Goal: Task Accomplishment & Management: Manage account settings

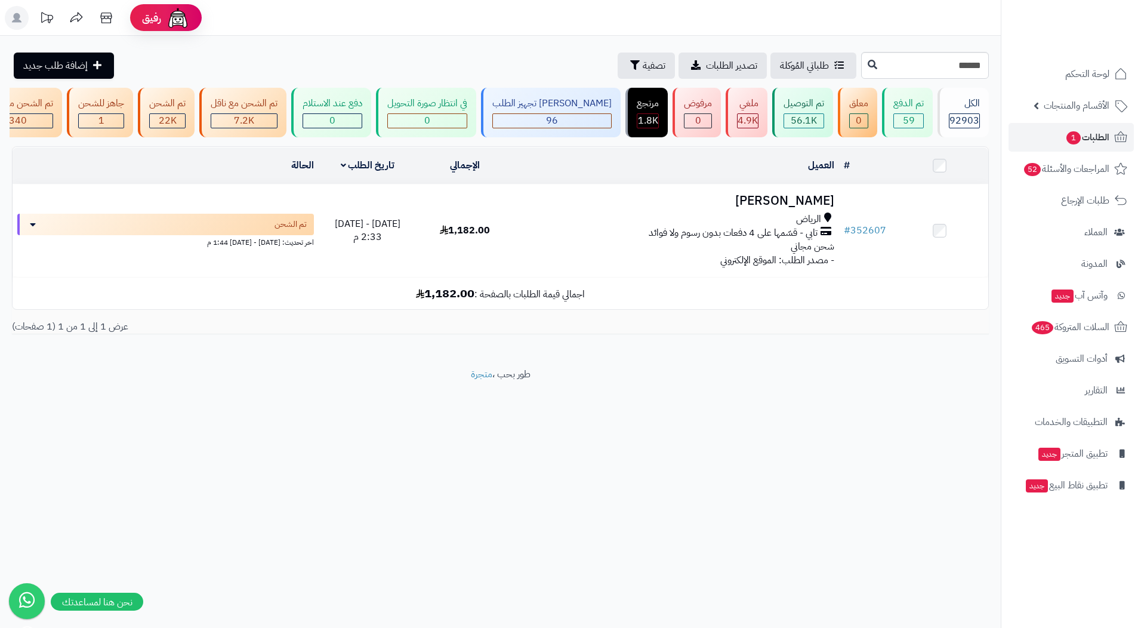
drag, startPoint x: 872, startPoint y: 486, endPoint x: 564, endPoint y: 429, distance: 313.8
click at [568, 431] on div "رفيق ! الطلبات معالجة مكتمل إرجاع المنتجات العملاء المتواجدون الان 222428 عملاء…" at bounding box center [570, 314] width 1141 height 628
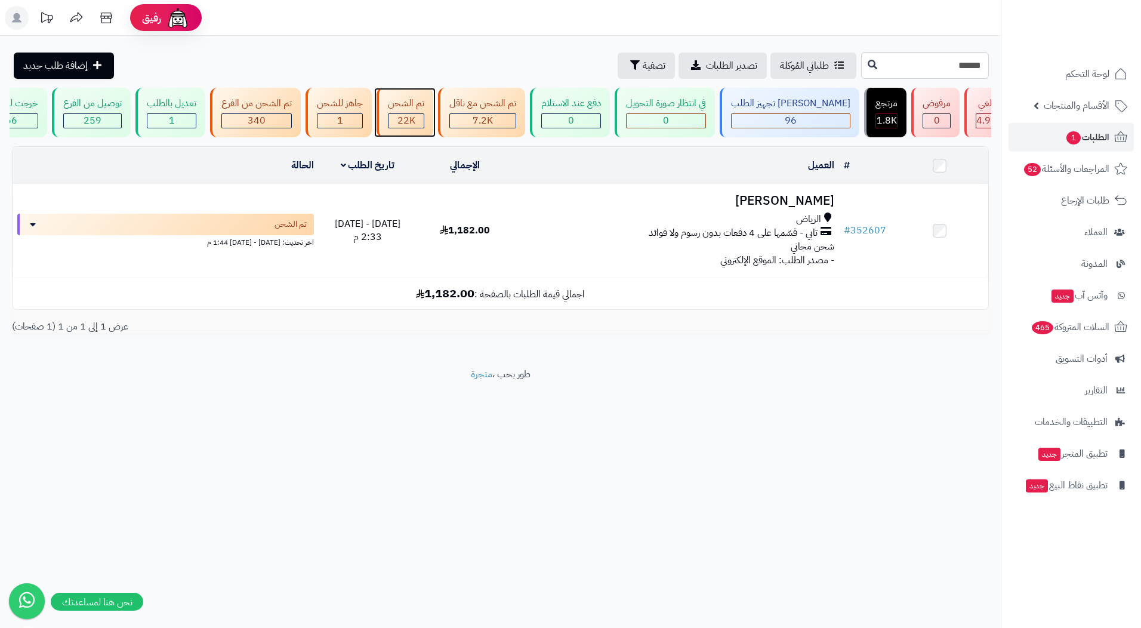
scroll to position [0, -350]
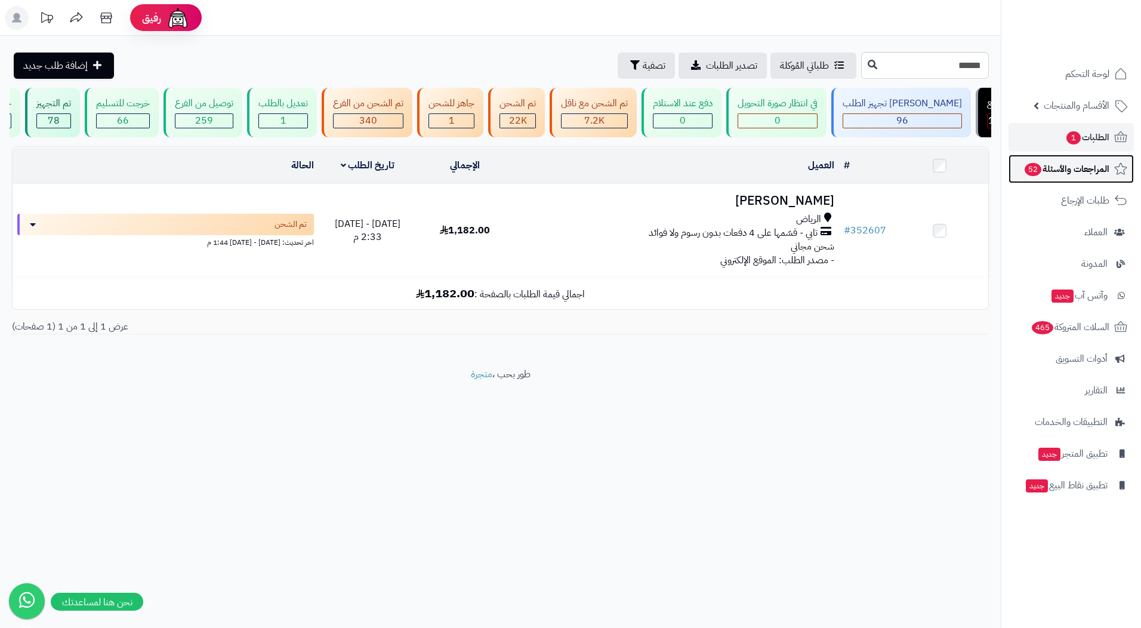
click at [1096, 163] on span "المراجعات والأسئلة 52" at bounding box center [1066, 169] width 86 height 17
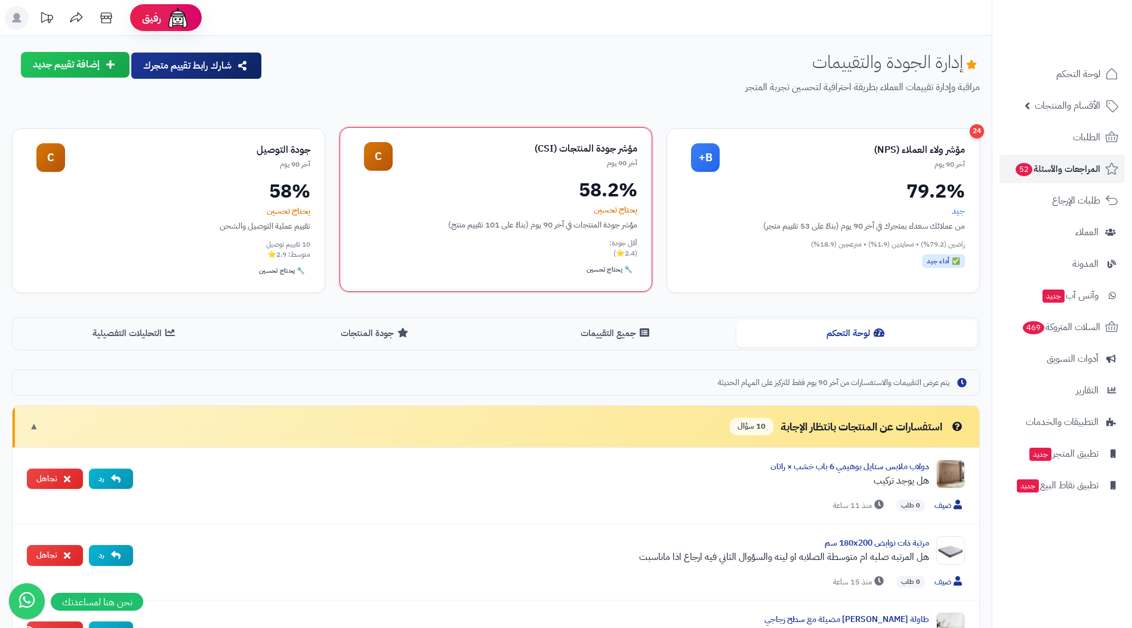
drag, startPoint x: 277, startPoint y: 213, endPoint x: 365, endPoint y: 212, distance: 87.7
click at [365, 212] on div "24 مؤشر ولاء العملاء (NPS) آخر 90 يوم B+ 79.2% جيد من عملائك سعداء بمتجرك في آخ…" at bounding box center [496, 210] width 968 height 165
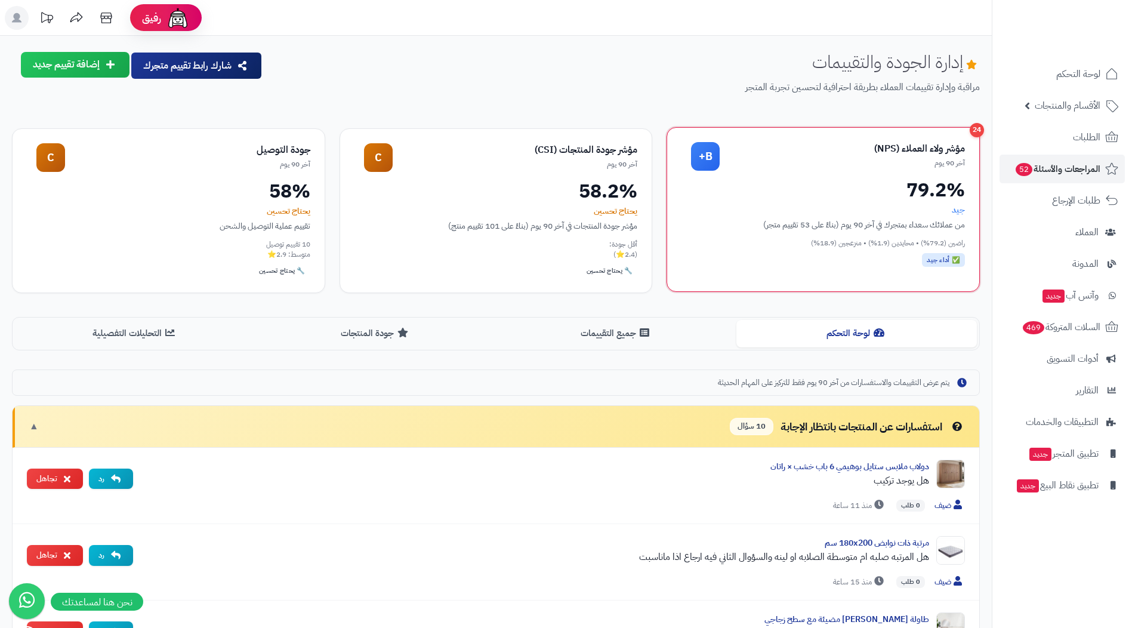
drag, startPoint x: 966, startPoint y: 239, endPoint x: 702, endPoint y: 282, distance: 266.7
click at [702, 282] on div "24 مؤشر ولاء العملاء (NPS) آخر 90 يوم B+ 79.2% جيد من عملائك سعداء بمتجرك في آخ…" at bounding box center [823, 209] width 313 height 165
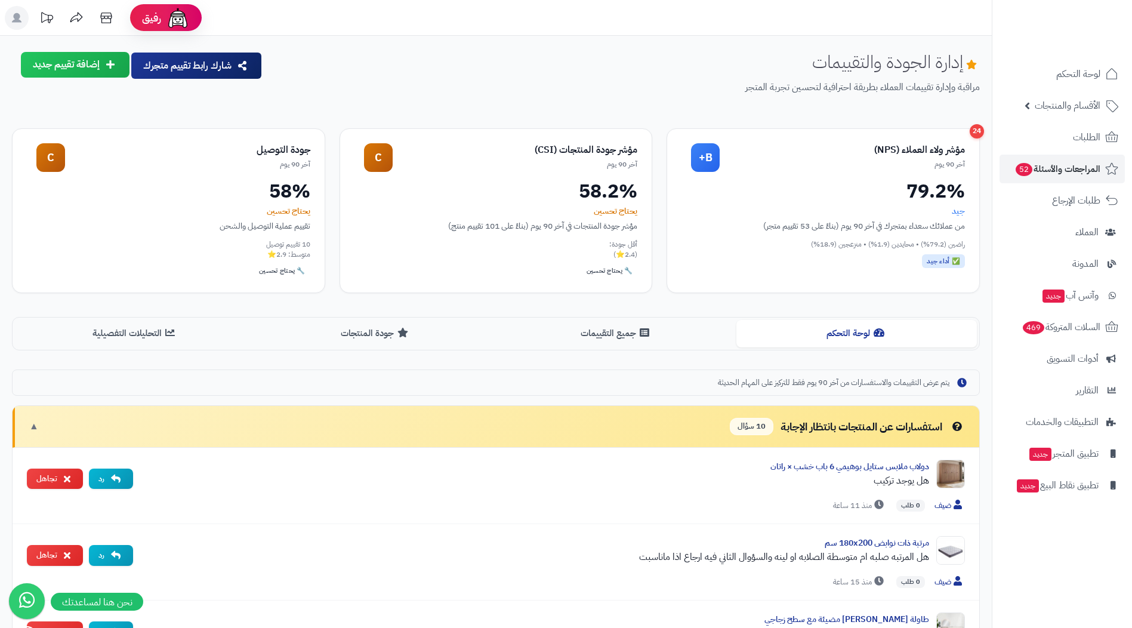
drag, startPoint x: 702, startPoint y: 282, endPoint x: 870, endPoint y: 364, distance: 186.3
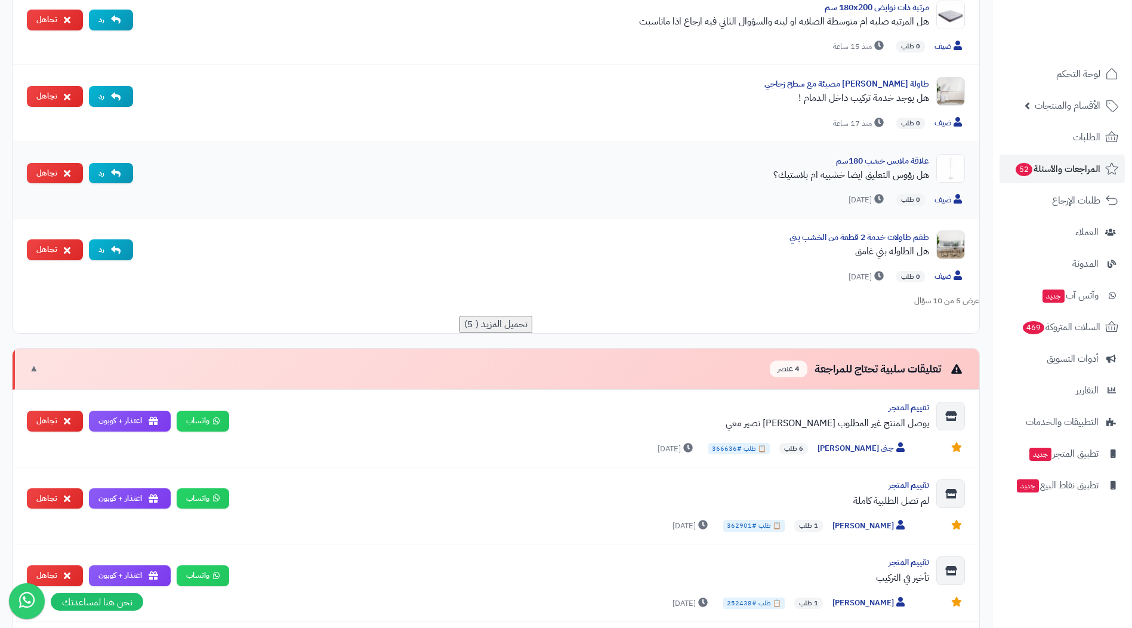
scroll to position [537, 0]
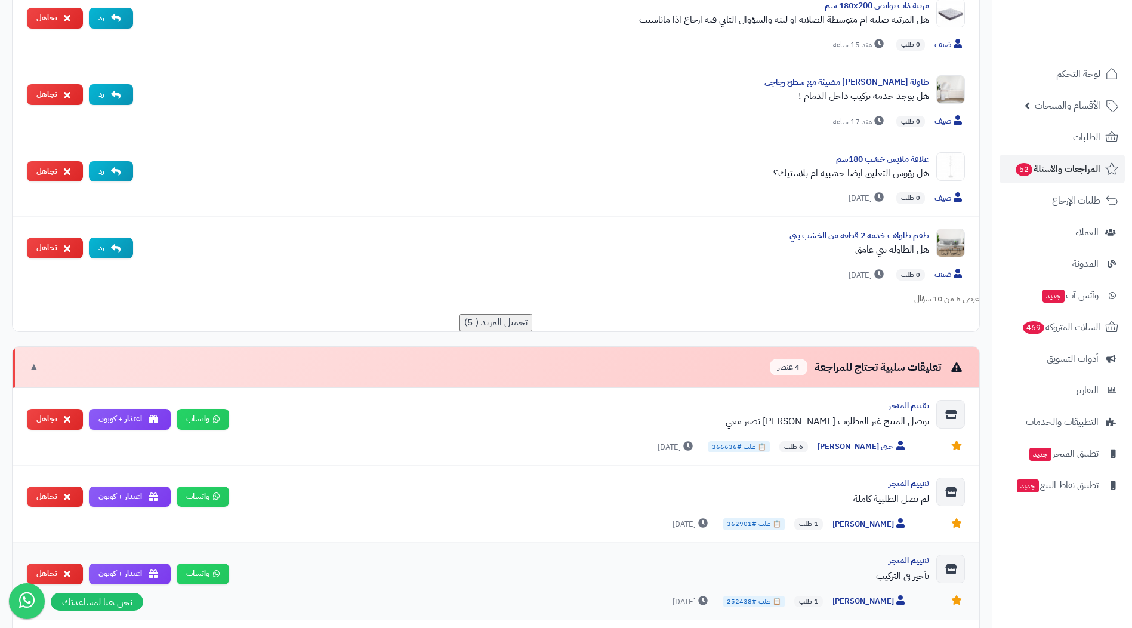
drag, startPoint x: 775, startPoint y: 421, endPoint x: 865, endPoint y: 589, distance: 190.9
click at [865, 589] on div "تقييم المتجر يوصل المنتج غير المطلوب ثاني مره تصير معي جنى الجعيد 6 طلب 📋 طلب #…" at bounding box center [496, 542] width 967 height 309
click at [122, 305] on div "عرض 5 من 10 سؤال تحميل المزيد ( 5)" at bounding box center [496, 312] width 967 height 38
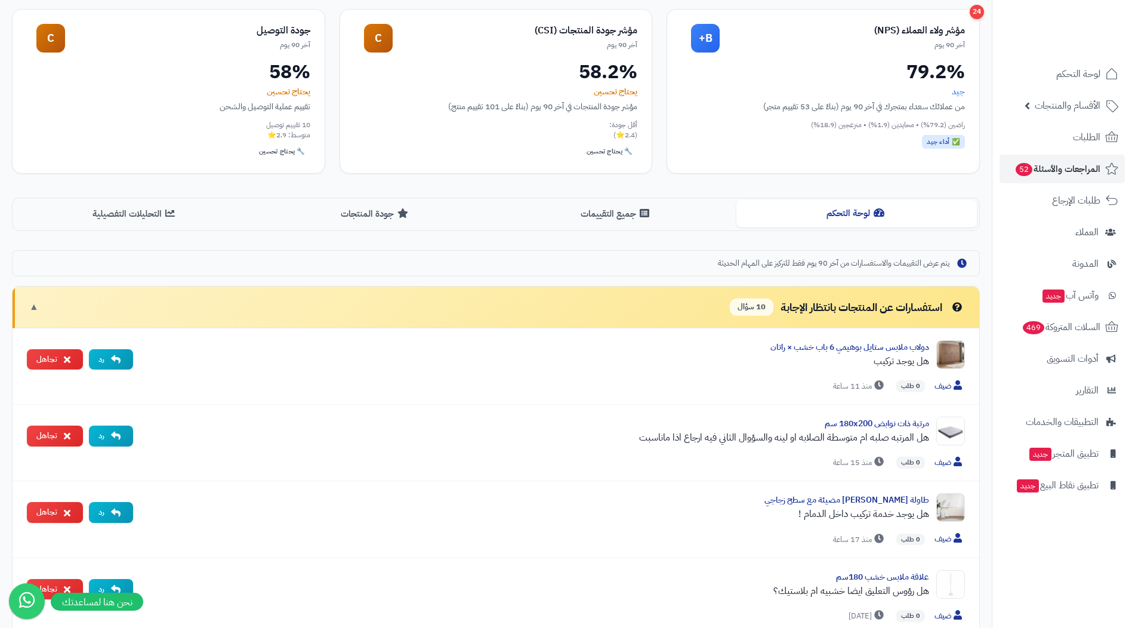
scroll to position [0, 0]
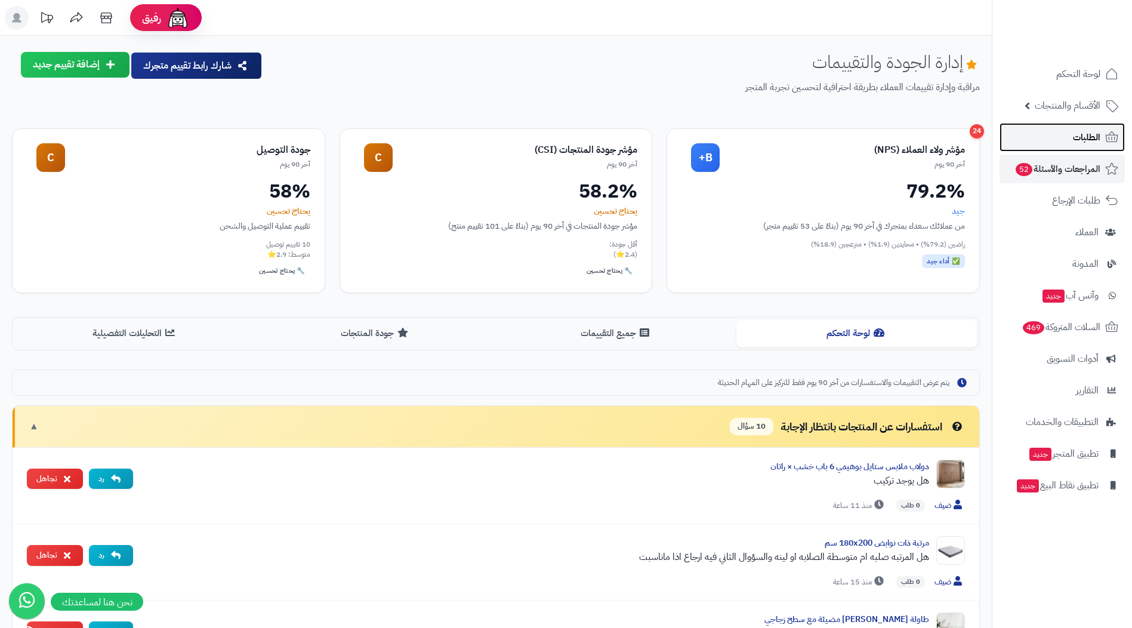
click at [1043, 135] on link "الطلبات" at bounding box center [1062, 137] width 125 height 29
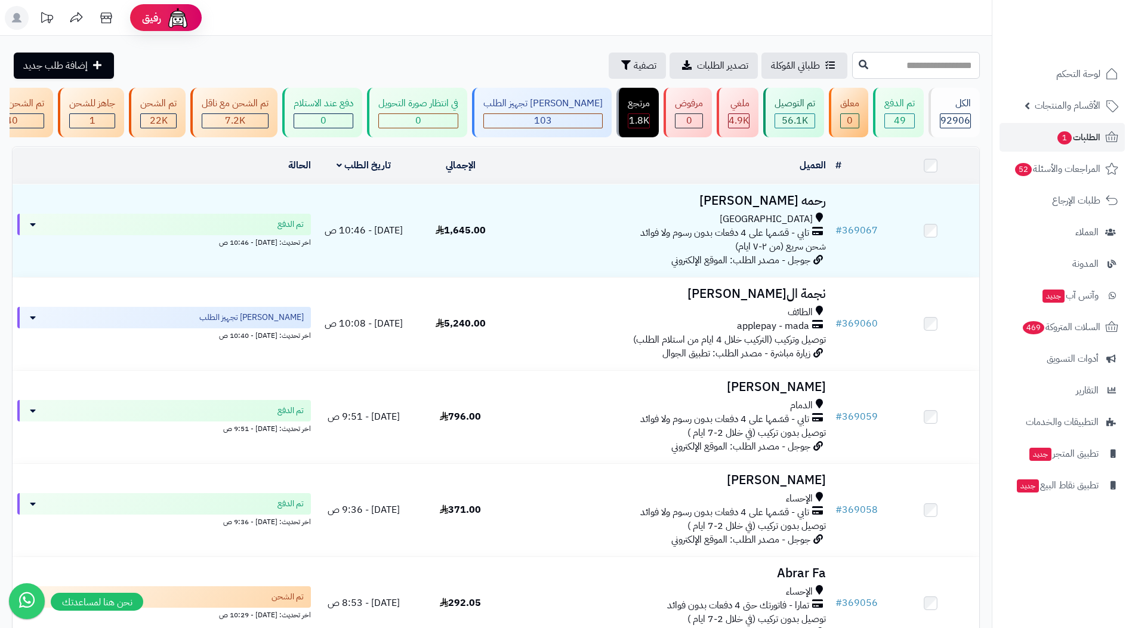
click at [970, 66] on input "text" at bounding box center [916, 65] width 128 height 27
click at [1072, 112] on span "الأقسام والمنتجات" at bounding box center [1068, 105] width 66 height 17
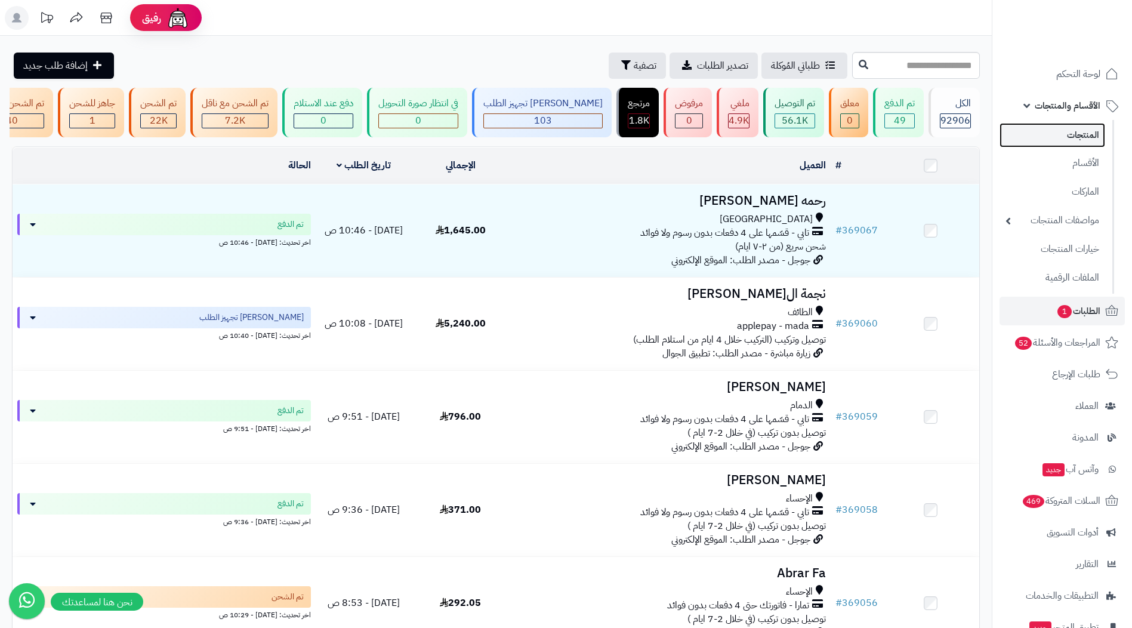
click at [1074, 134] on link "المنتجات" at bounding box center [1053, 135] width 106 height 24
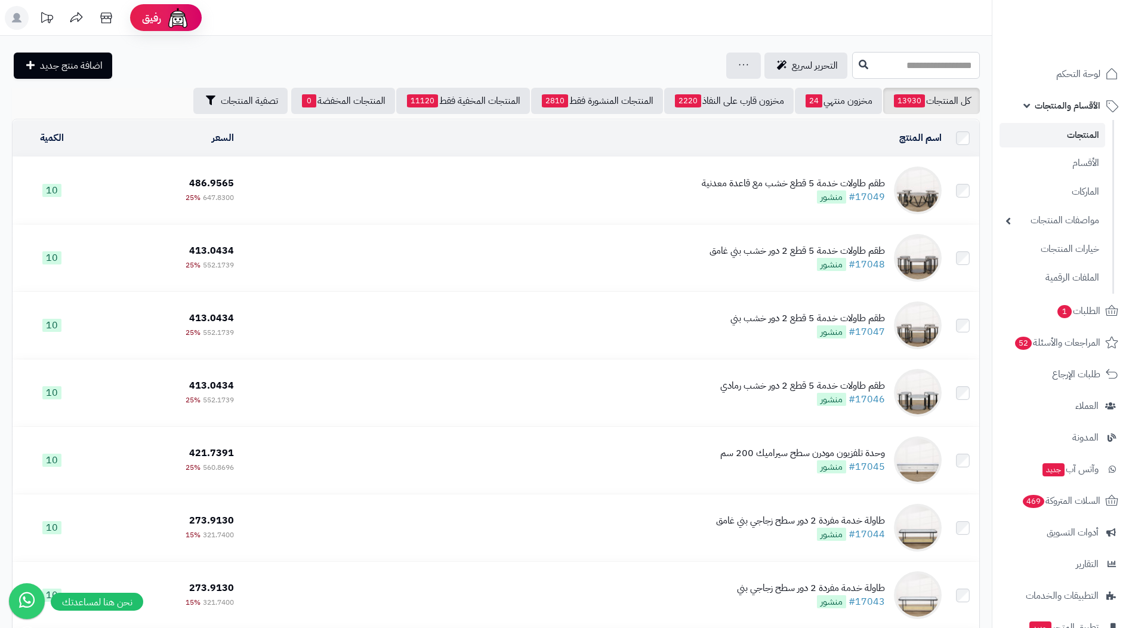
click at [952, 60] on input "text" at bounding box center [916, 65] width 128 height 27
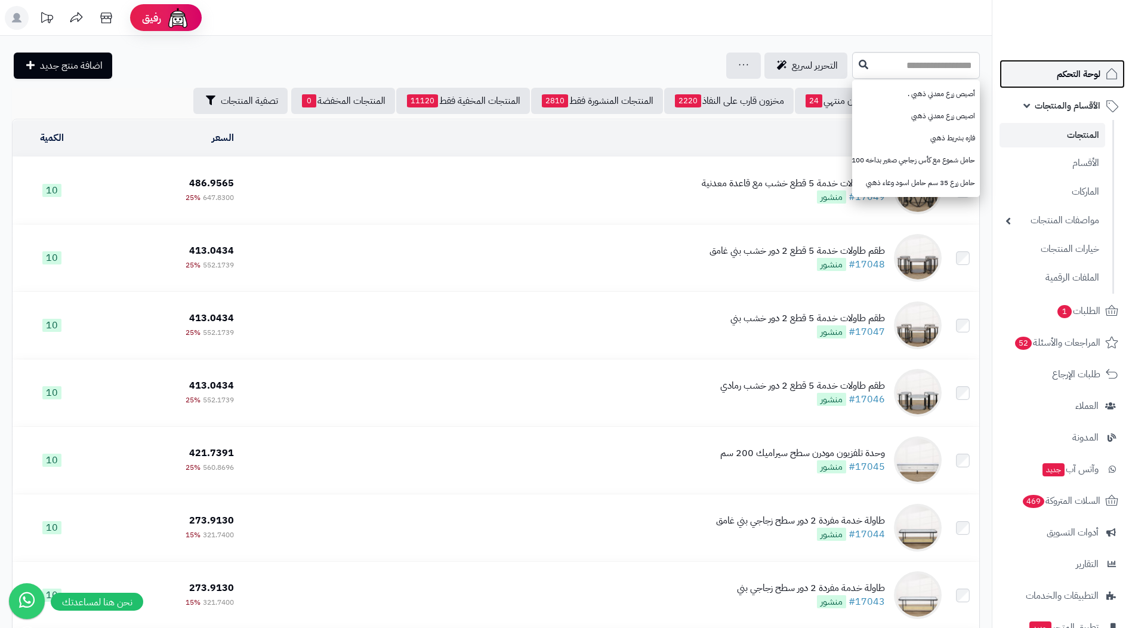
click at [1037, 82] on link "لوحة التحكم" at bounding box center [1062, 74] width 125 height 29
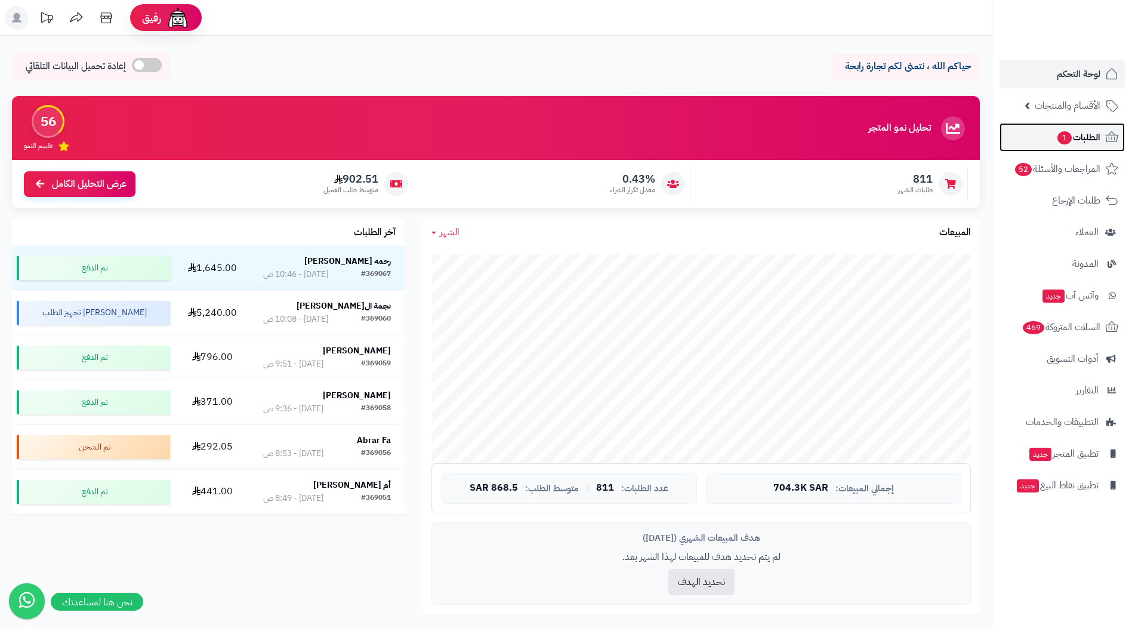
click at [1080, 147] on link "الطلبات 1" at bounding box center [1062, 137] width 125 height 29
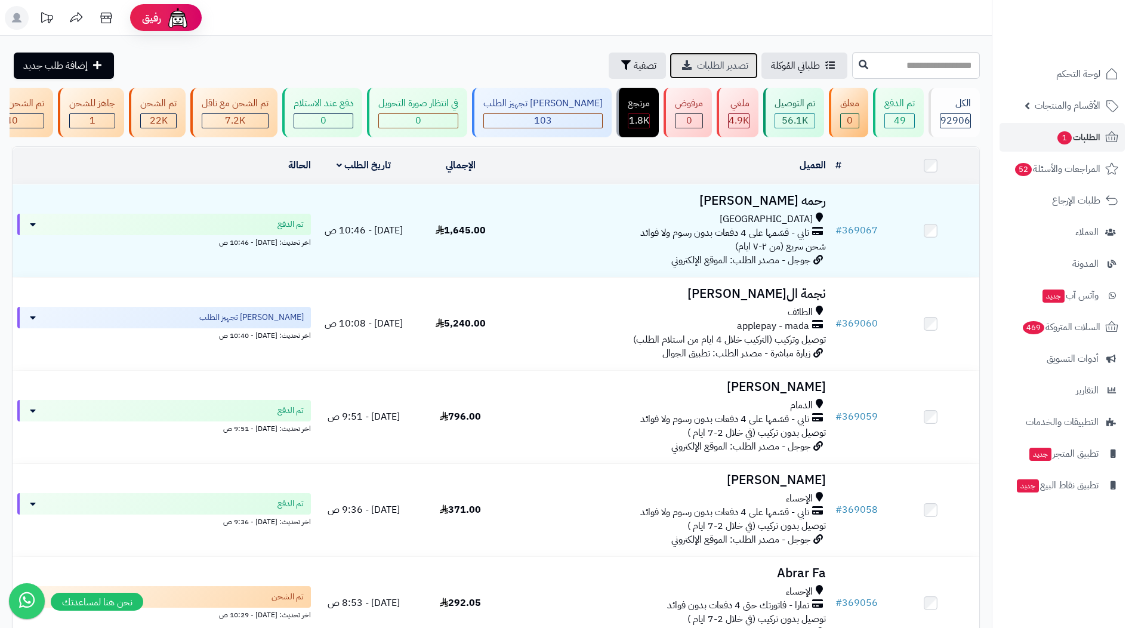
click at [670, 56] on link "تصدير الطلبات" at bounding box center [714, 66] width 88 height 26
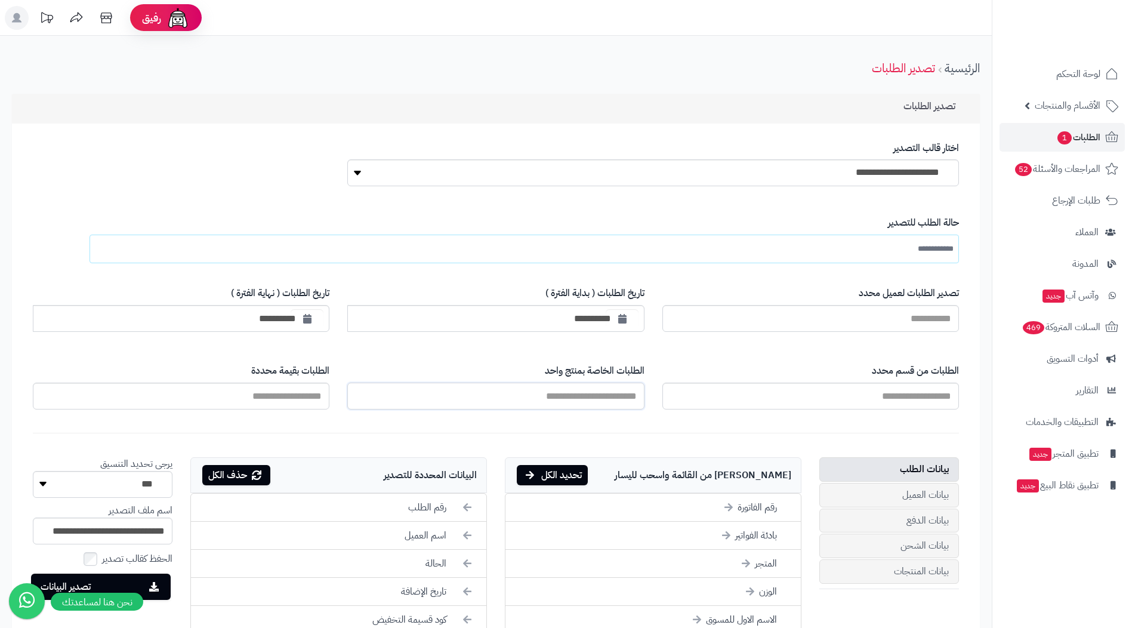
click at [579, 389] on input "text" at bounding box center [495, 396] width 297 height 27
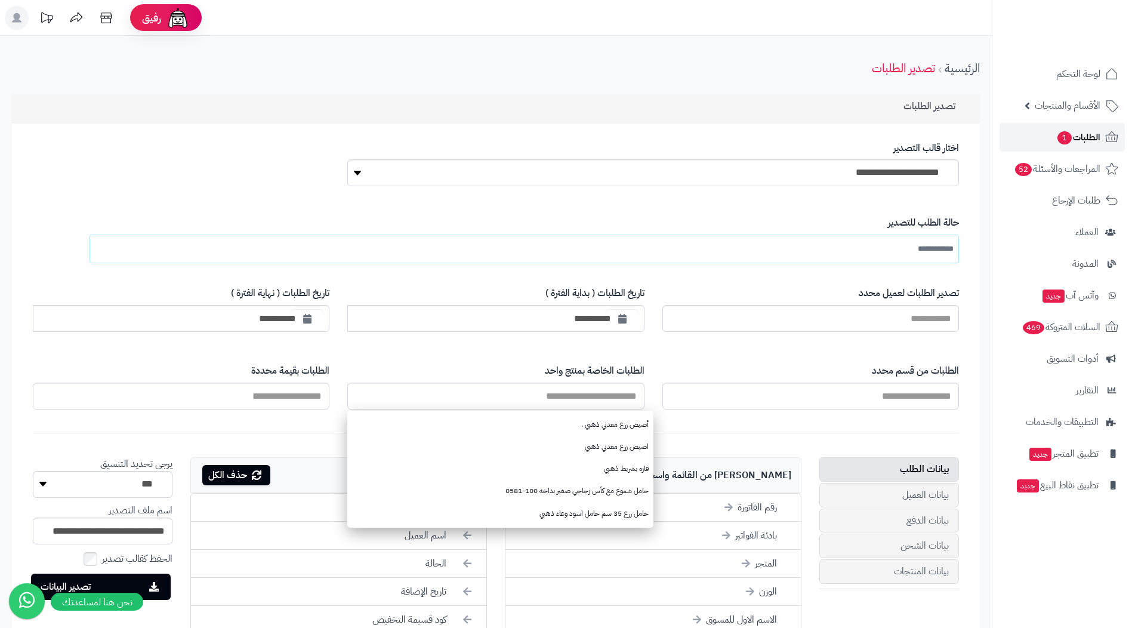
click at [1089, 144] on span "الطلبات 1" at bounding box center [1078, 137] width 44 height 17
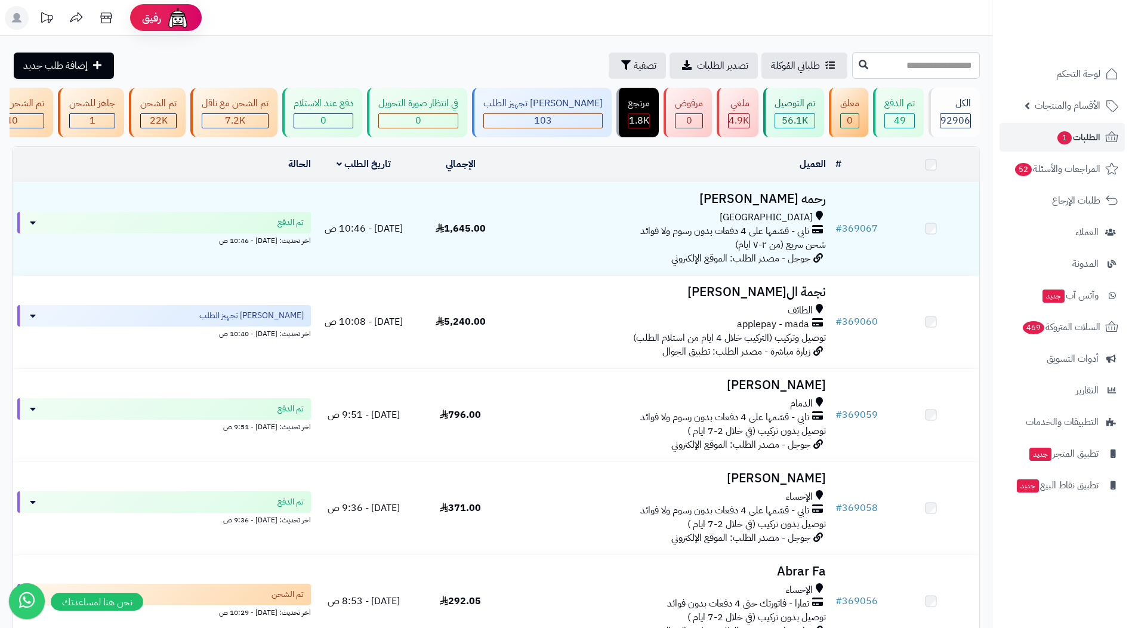
click at [1086, 109] on span "الأقسام والمنتجات" at bounding box center [1068, 105] width 66 height 17
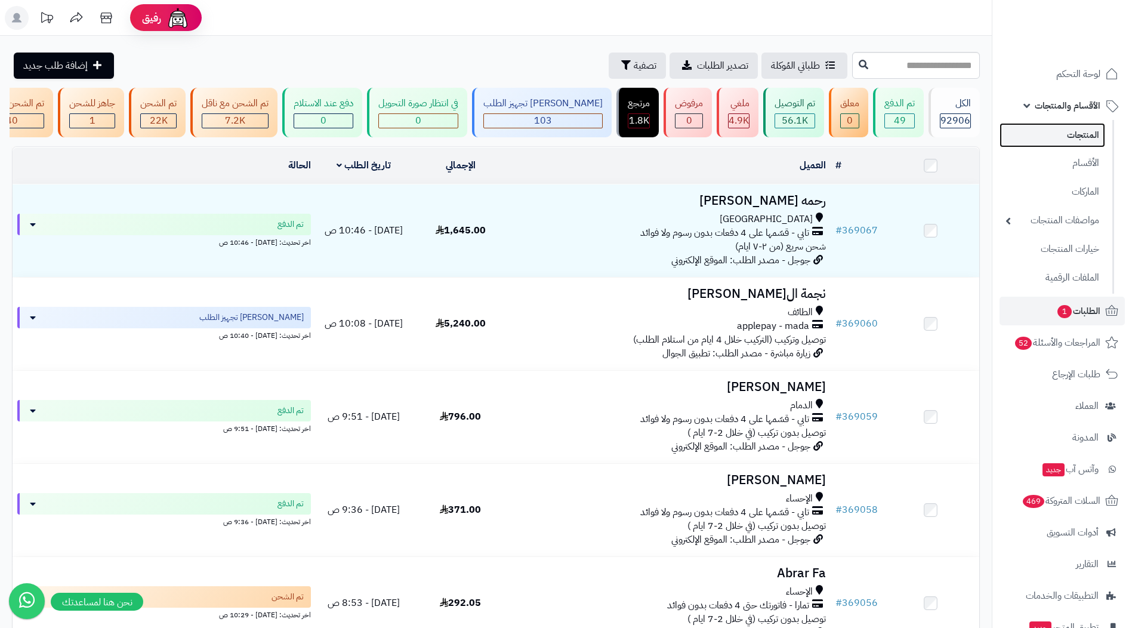
click at [1092, 137] on link "المنتجات" at bounding box center [1053, 135] width 106 height 24
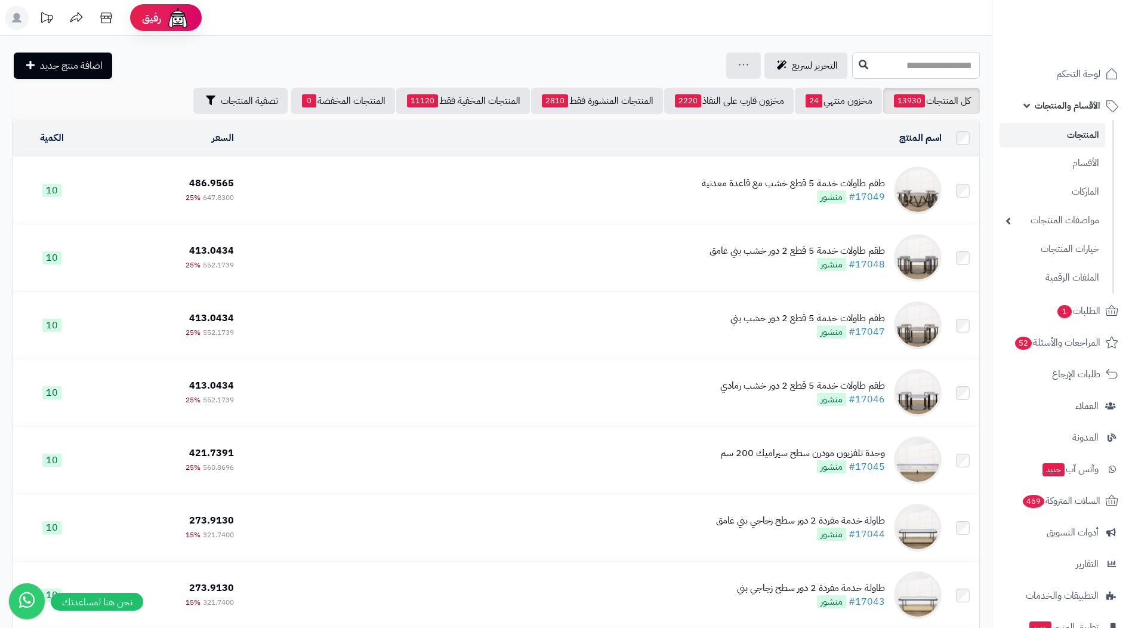
click at [942, 71] on input "text" at bounding box center [916, 65] width 128 height 27
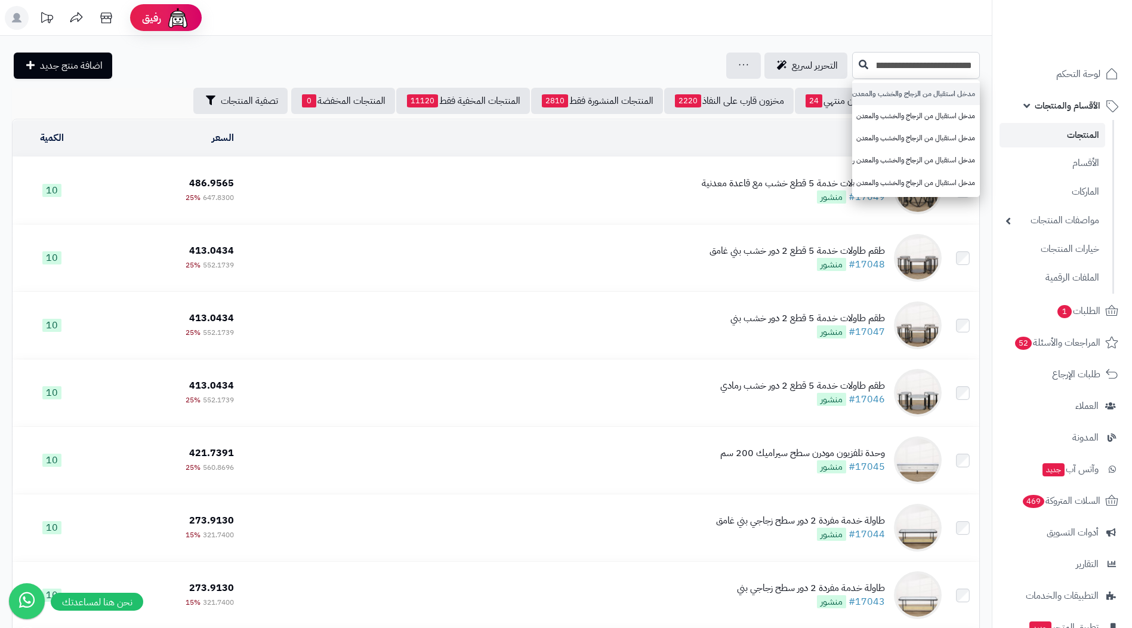
type input "**********"
click at [927, 95] on link "مدخل استقبال من الزجاج والخشب والمعدن" at bounding box center [916, 94] width 128 height 22
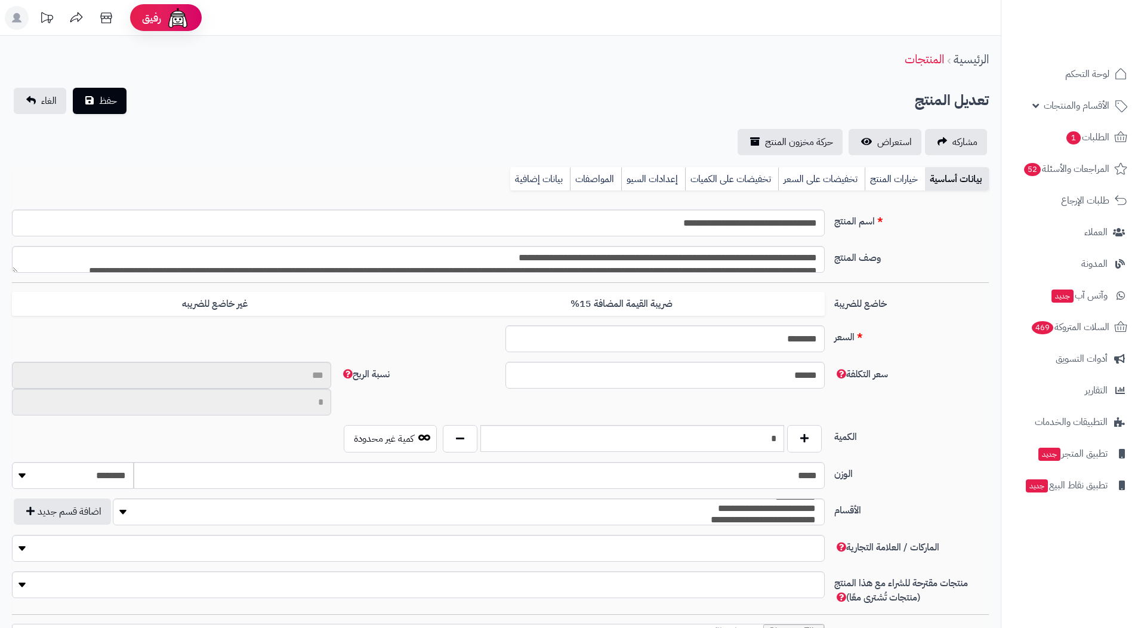
type input "**"
type input "**********"
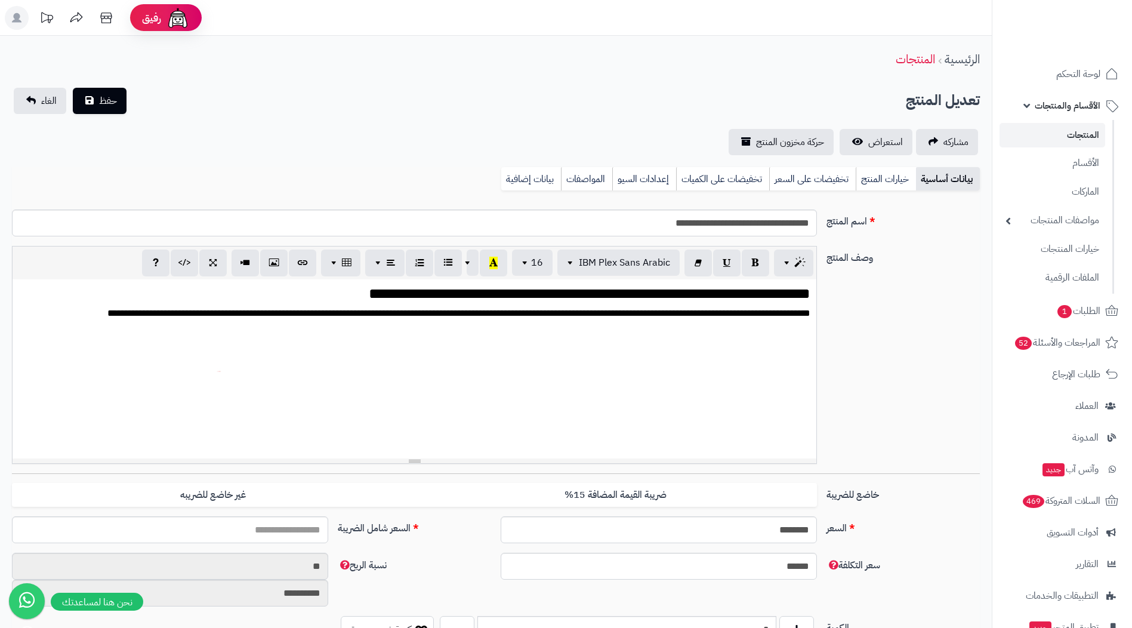
type input "******"
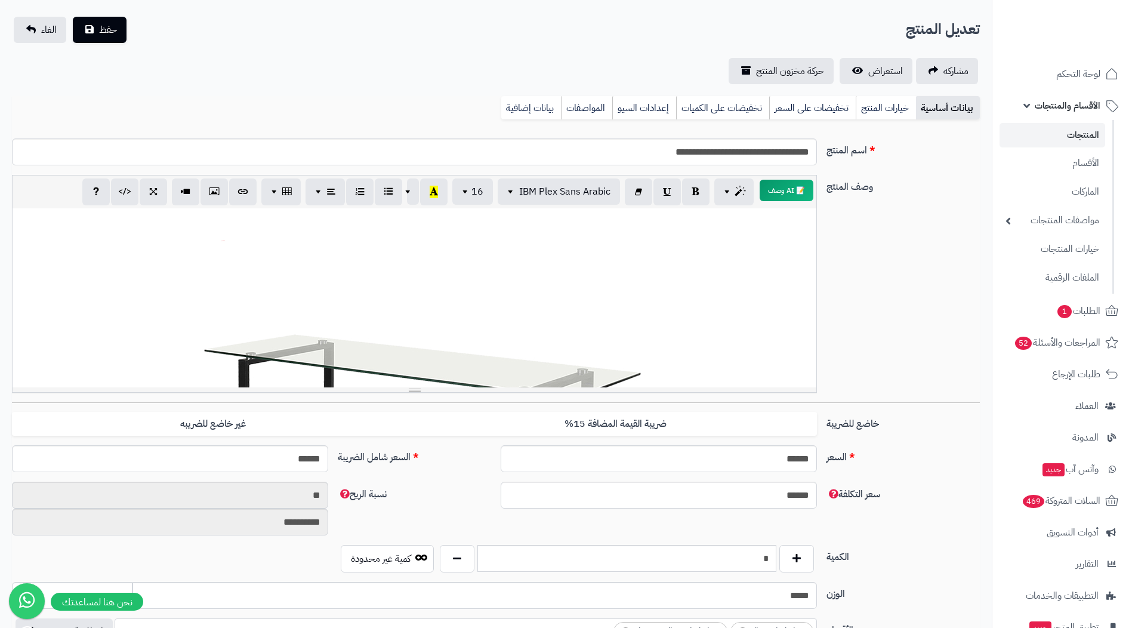
scroll to position [239, 0]
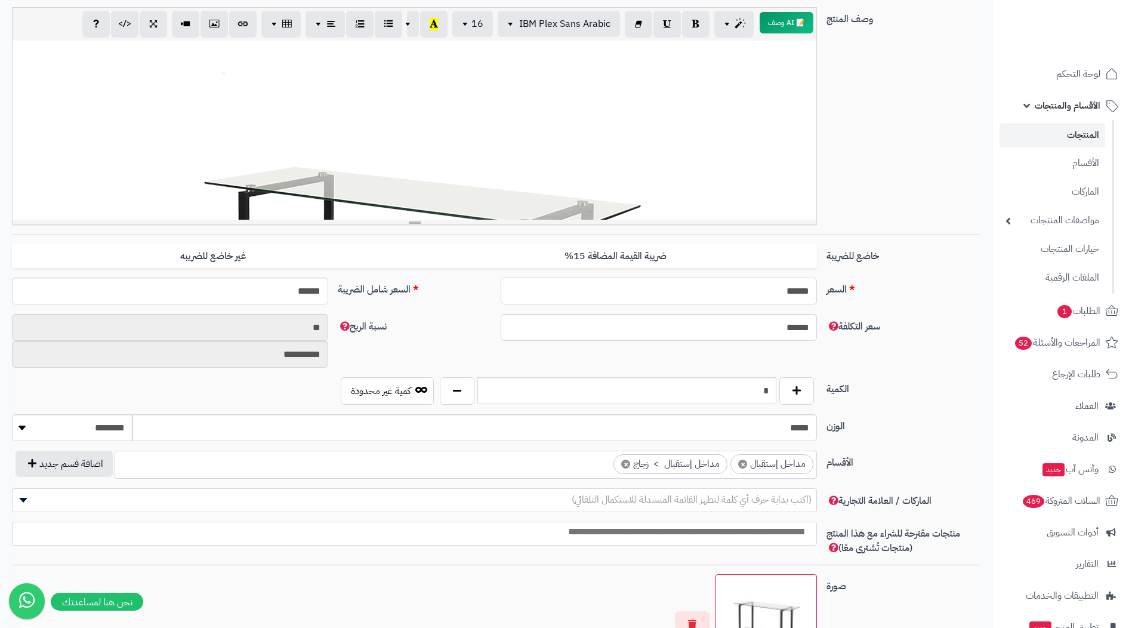
drag, startPoint x: 774, startPoint y: 294, endPoint x: 877, endPoint y: 294, distance: 102.6
click at [877, 294] on div "السعر ****** اختار الضريبة اولا لحساب السعر السعر شامل الضريبة ******" at bounding box center [496, 296] width 978 height 36
drag, startPoint x: 285, startPoint y: 294, endPoint x: 319, endPoint y: 289, distance: 34.3
click at [319, 289] on input "******" at bounding box center [170, 291] width 316 height 27
click at [388, 359] on div "**********" at bounding box center [496, 345] width 978 height 63
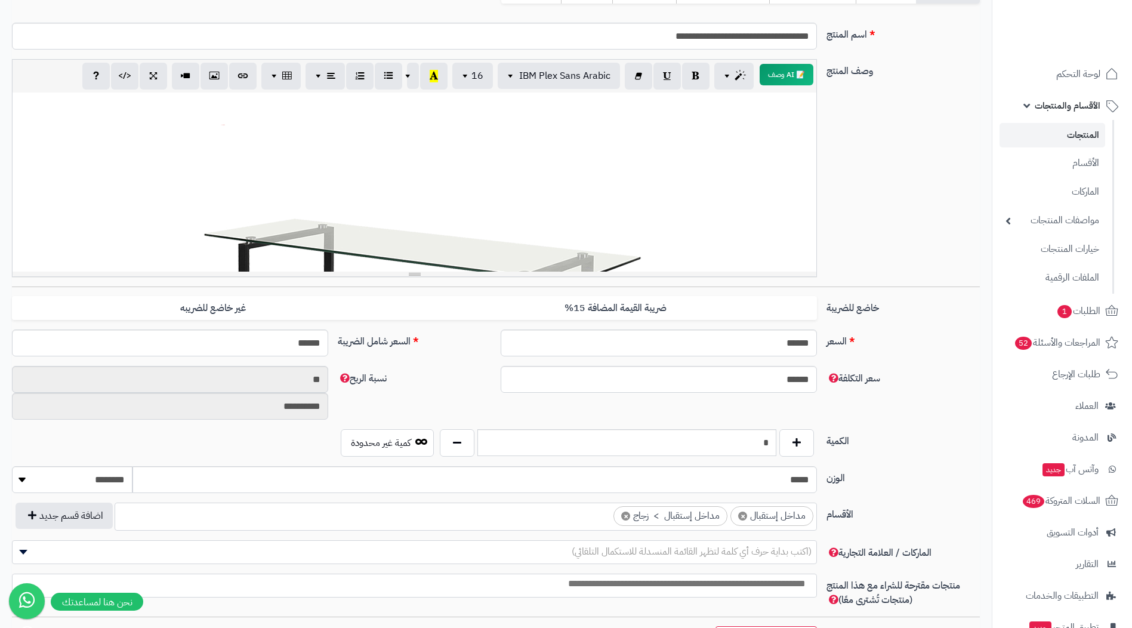
scroll to position [127, 0]
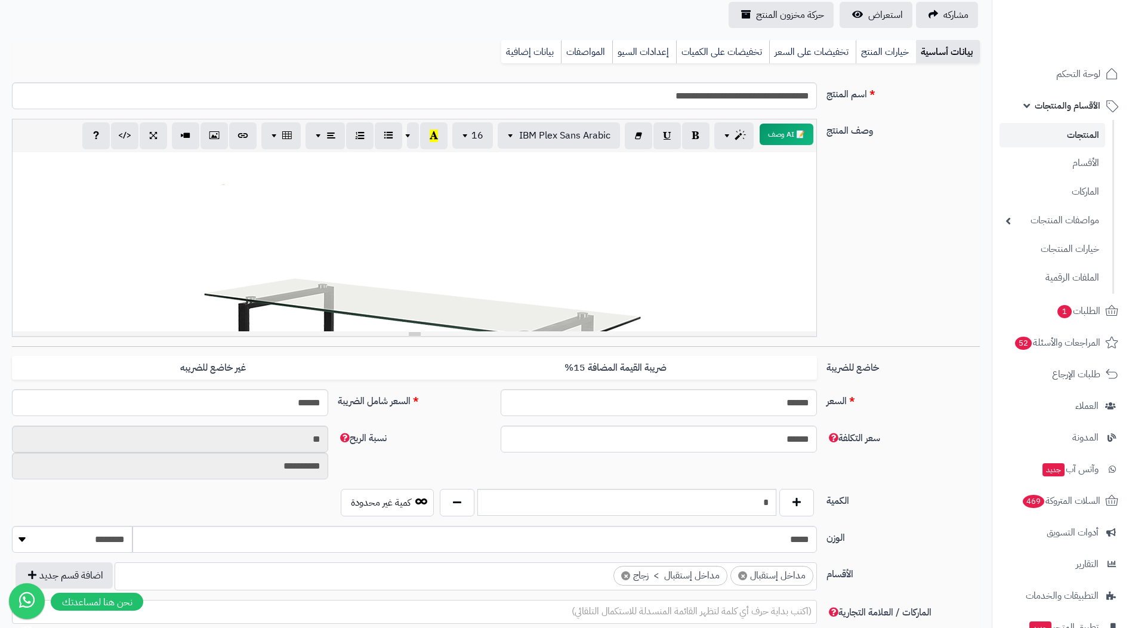
drag, startPoint x: 10, startPoint y: 194, endPoint x: 24, endPoint y: 230, distance: 38.9
click at [24, 230] on div "**********" at bounding box center [414, 228] width 815 height 218
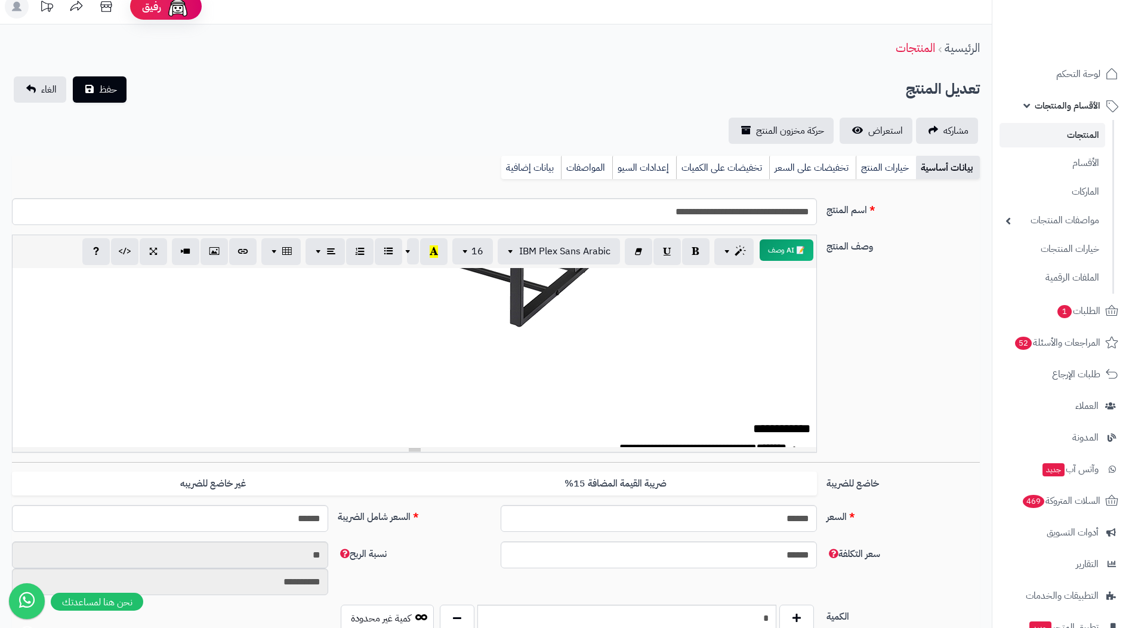
scroll to position [8, 0]
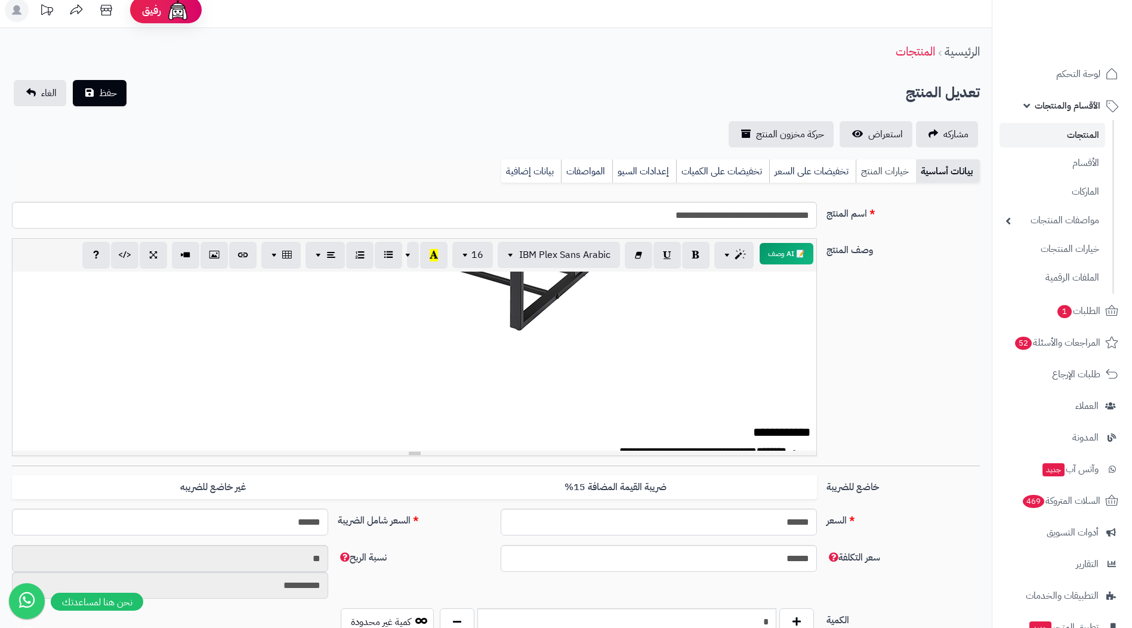
click at [864, 178] on link "خيارات المنتج" at bounding box center [886, 171] width 60 height 24
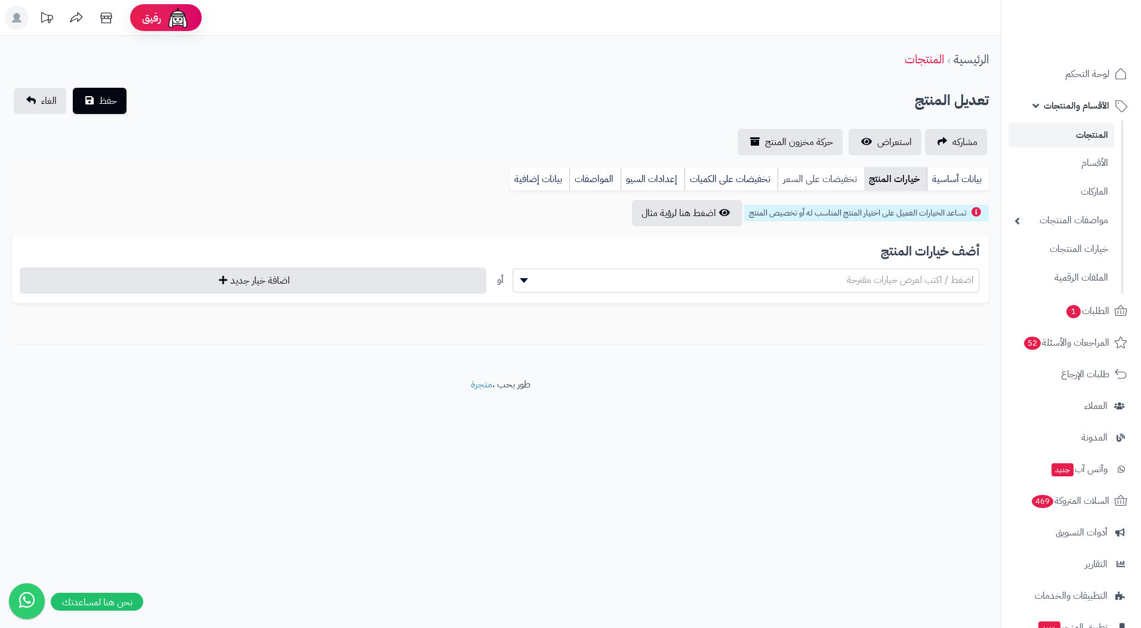
click at [828, 175] on link "تخفيضات على السعر" at bounding box center [821, 179] width 87 height 24
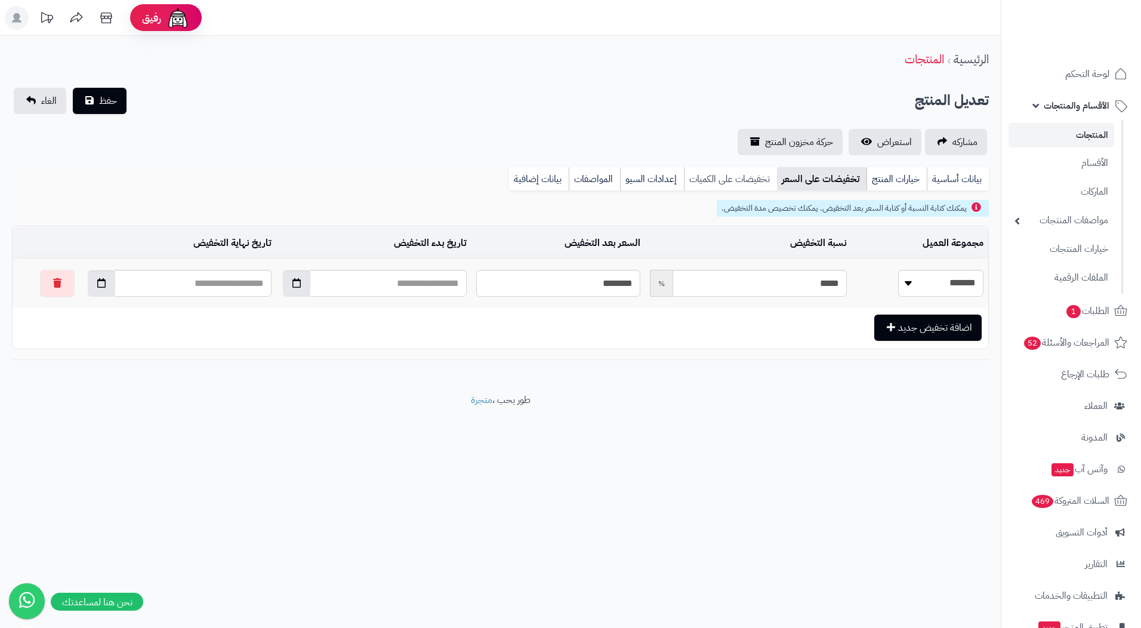
click at [717, 186] on link "تخفيضات على الكميات" at bounding box center [730, 179] width 93 height 24
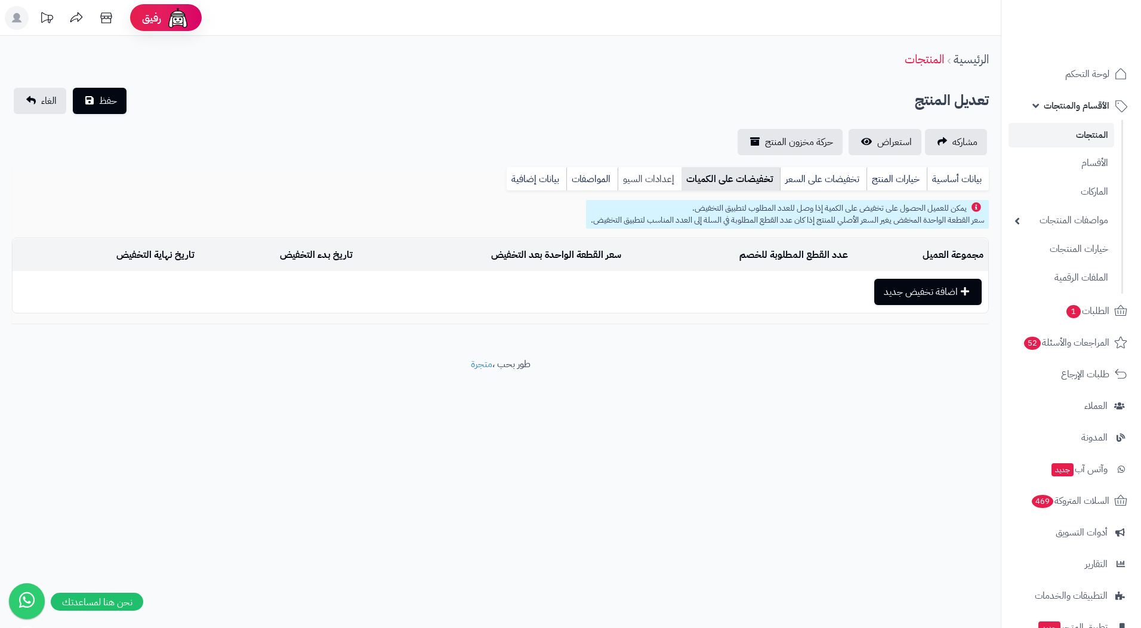
click at [626, 176] on link "إعدادات السيو" at bounding box center [650, 179] width 64 height 24
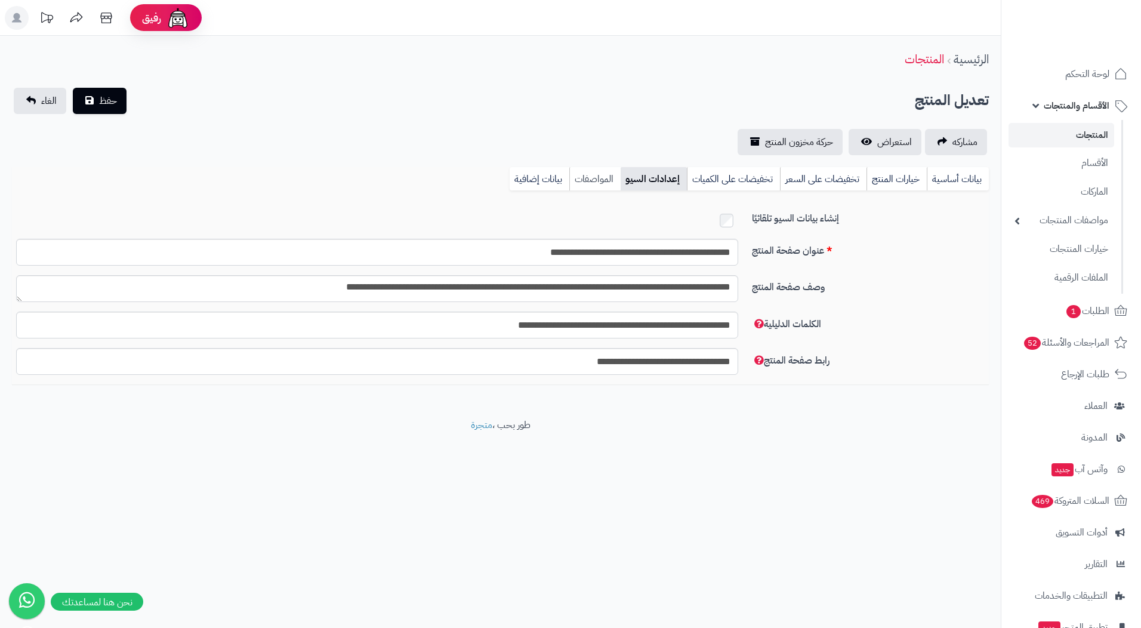
click at [584, 178] on link "المواصفات" at bounding box center [594, 179] width 51 height 24
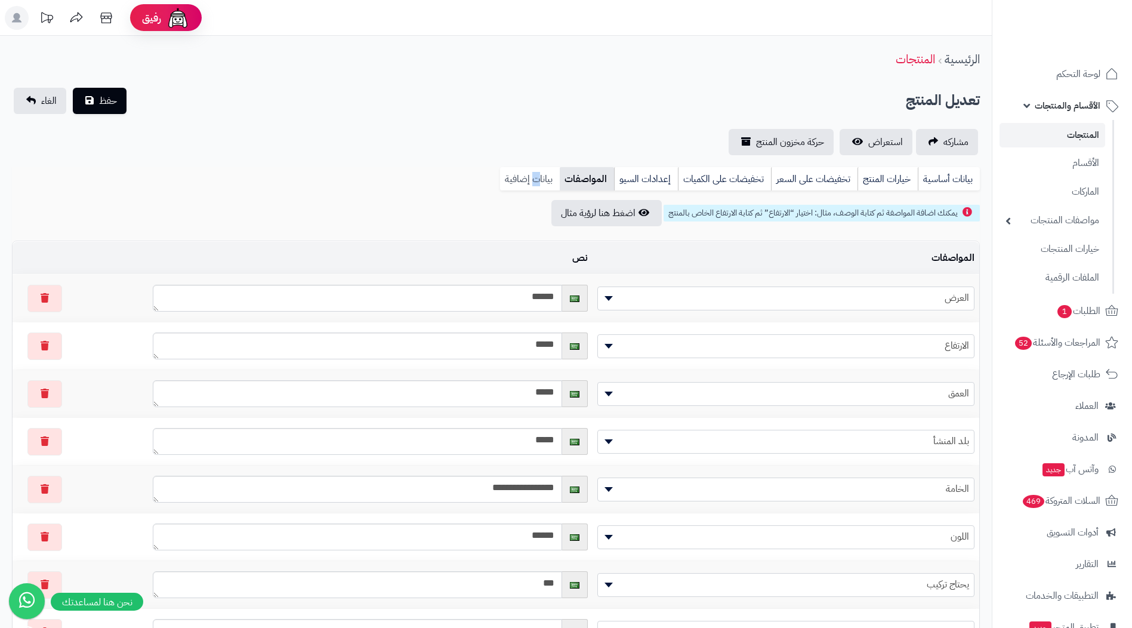
click at [537, 168] on link "بيانات إضافية" at bounding box center [530, 179] width 60 height 24
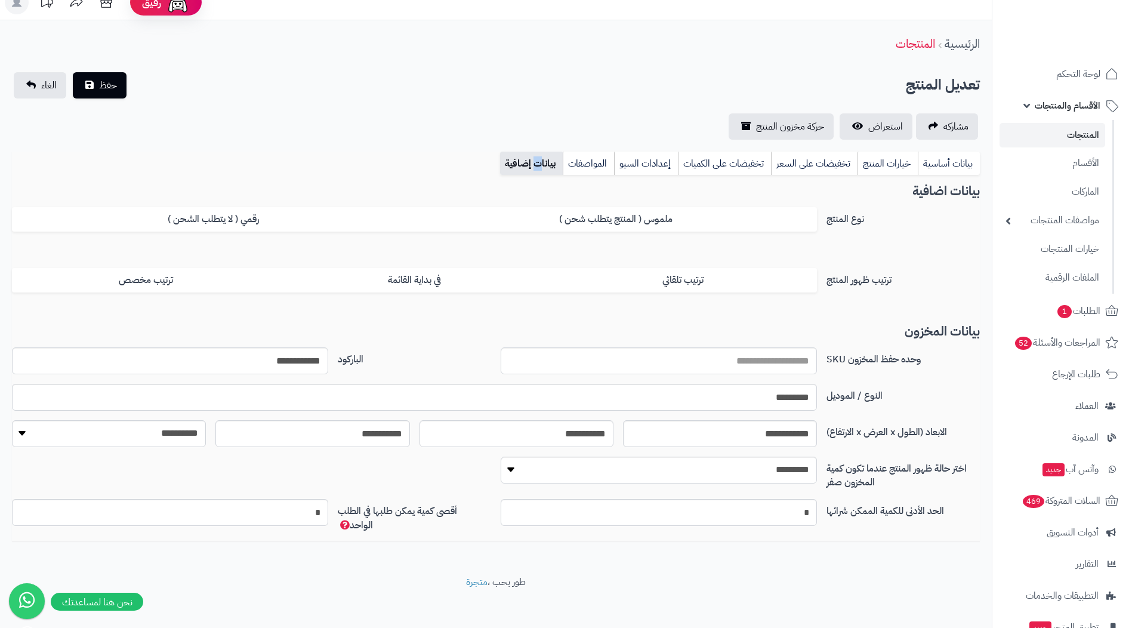
scroll to position [23, 0]
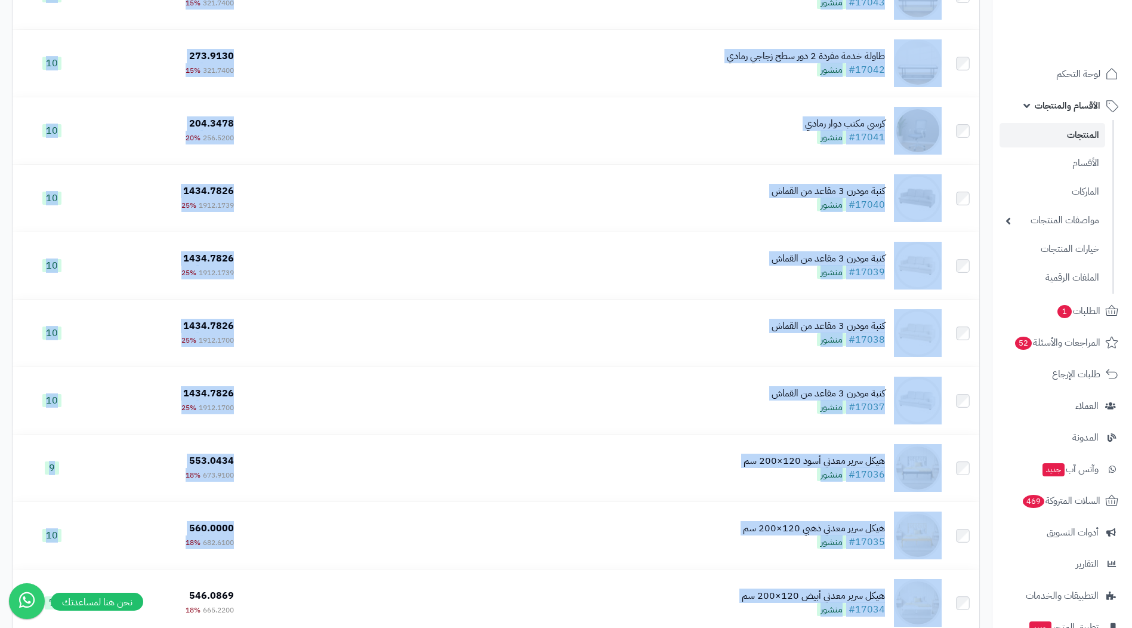
drag, startPoint x: 804, startPoint y: 243, endPoint x: 641, endPoint y: 653, distance: 441.9
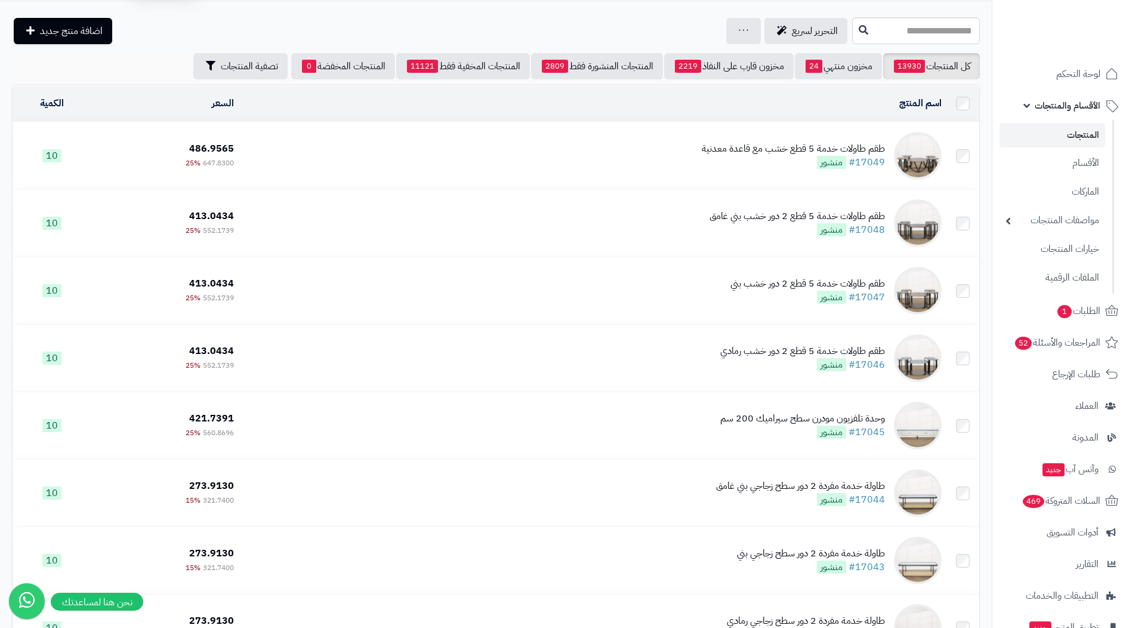
scroll to position [0, 0]
